Goal: Task Accomplishment & Management: Manage account settings

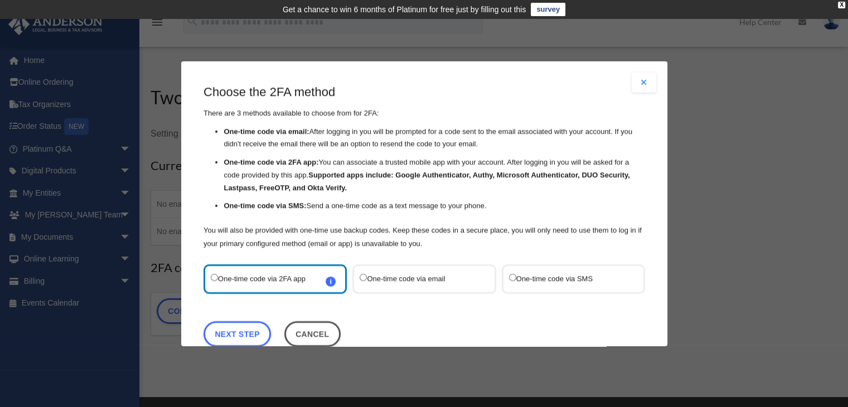
click at [525, 283] on label "One-time code via SMS" at bounding box center [568, 278] width 118 height 15
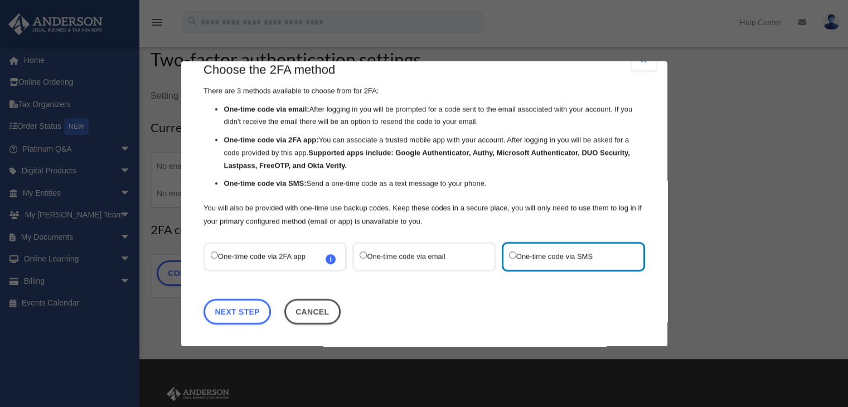
scroll to position [56, 0]
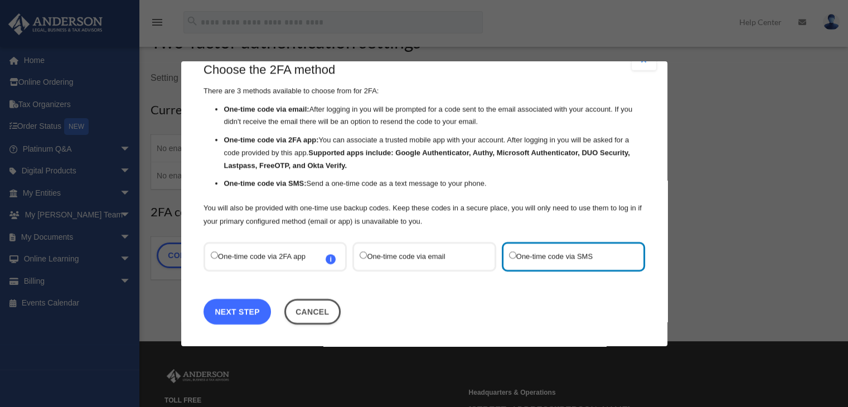
click at [239, 308] on link "Next Step" at bounding box center [237, 311] width 67 height 26
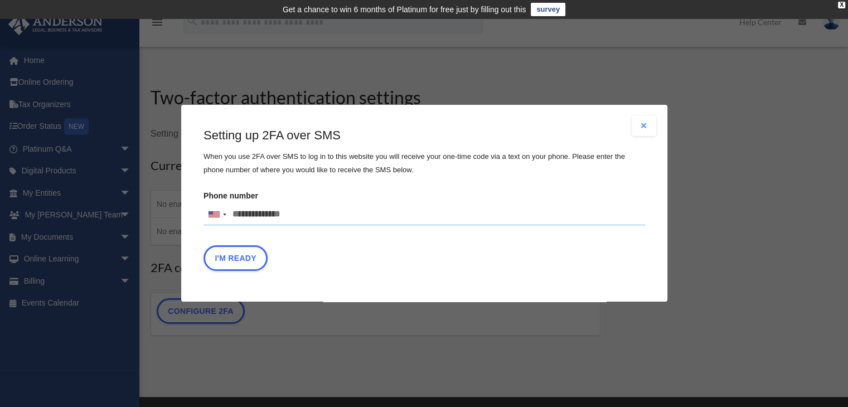
drag, startPoint x: 301, startPoint y: 215, endPoint x: 232, endPoint y: 214, distance: 69.2
click at [232, 214] on input "Phone number United States +1 United Kingdom +44 Afghanistan (‫افغانستان‬‎) +93…" at bounding box center [425, 215] width 442 height 22
type input "**********"
click at [236, 262] on button "I'm Ready" at bounding box center [236, 259] width 64 height 26
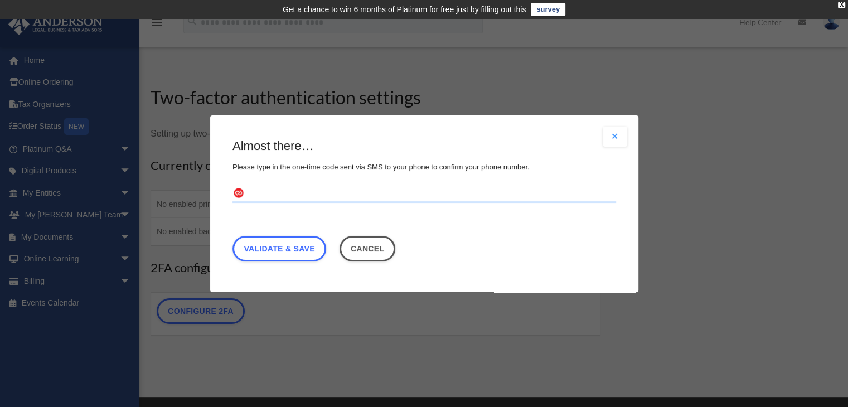
click at [277, 193] on input "text" at bounding box center [425, 194] width 384 height 18
type input "******"
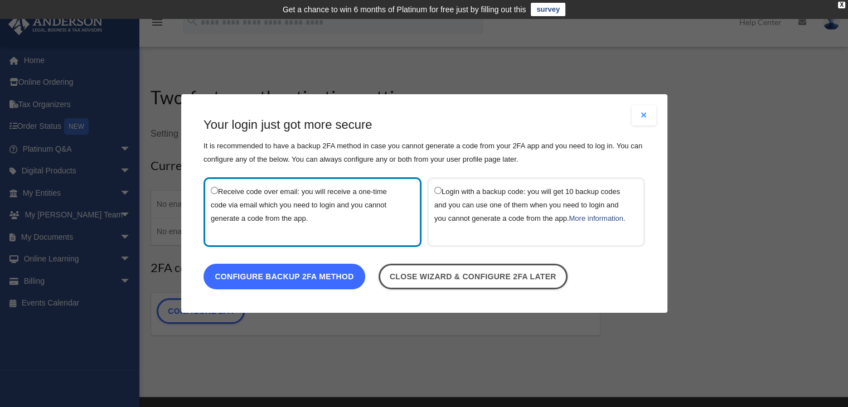
click at [336, 278] on link "Configure backup 2FA method" at bounding box center [285, 277] width 162 height 26
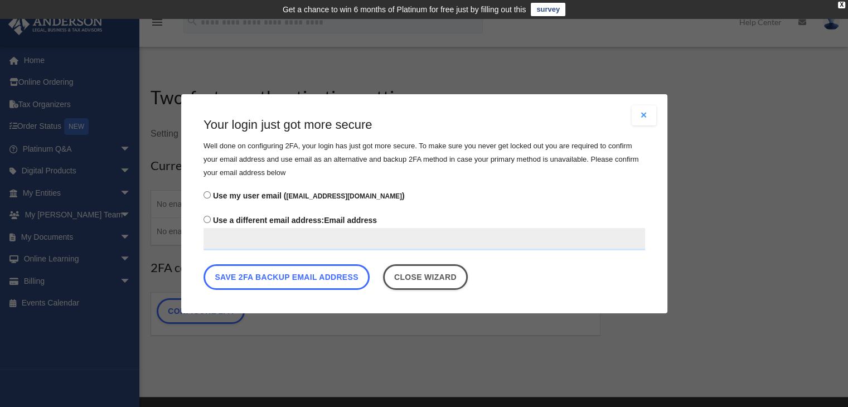
click at [336, 278] on button "Save 2FA backup email address" at bounding box center [287, 277] width 166 height 26
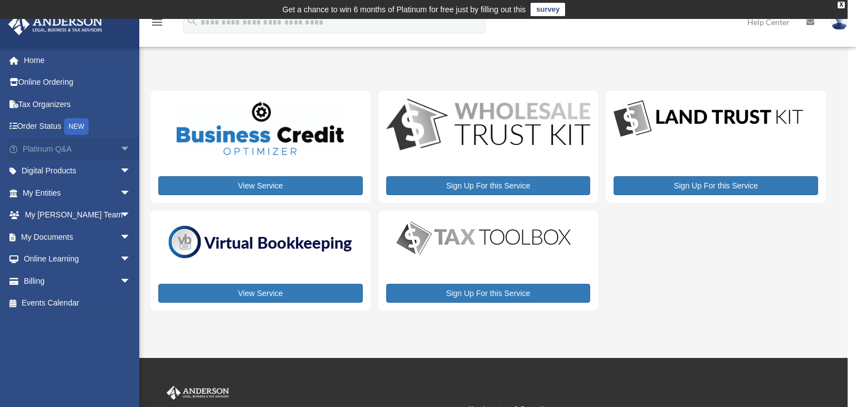
click at [54, 146] on link "Platinum Q&A arrow_drop_down" at bounding box center [78, 149] width 140 height 22
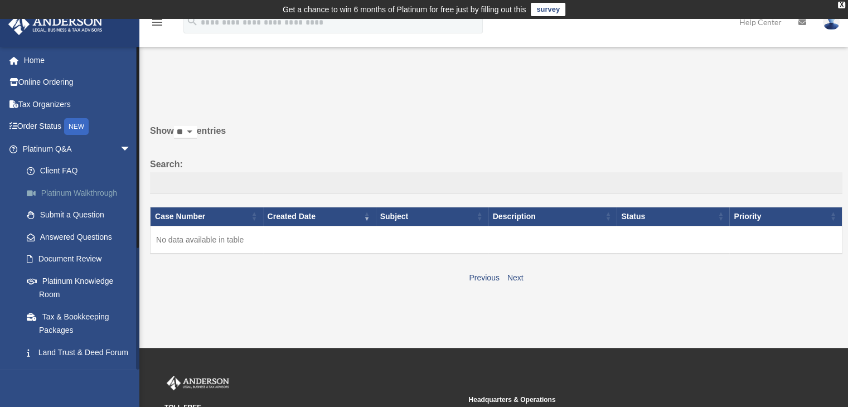
click at [76, 190] on link "Platinum Walkthrough" at bounding box center [82, 193] width 132 height 22
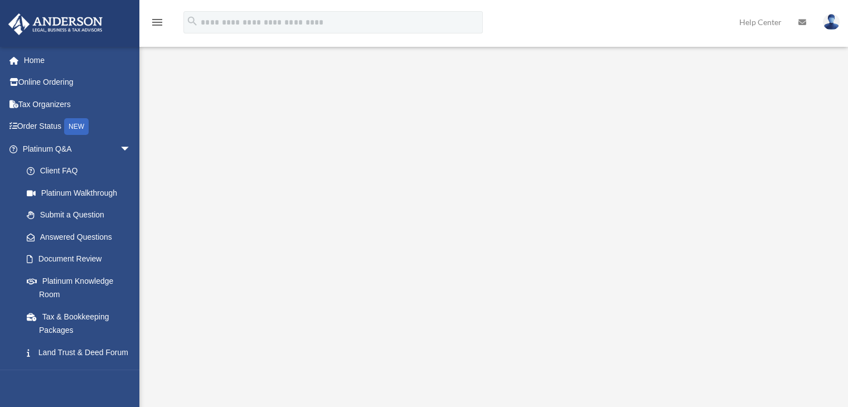
scroll to position [112, 0]
